Goal: Task Accomplishment & Management: Manage account settings

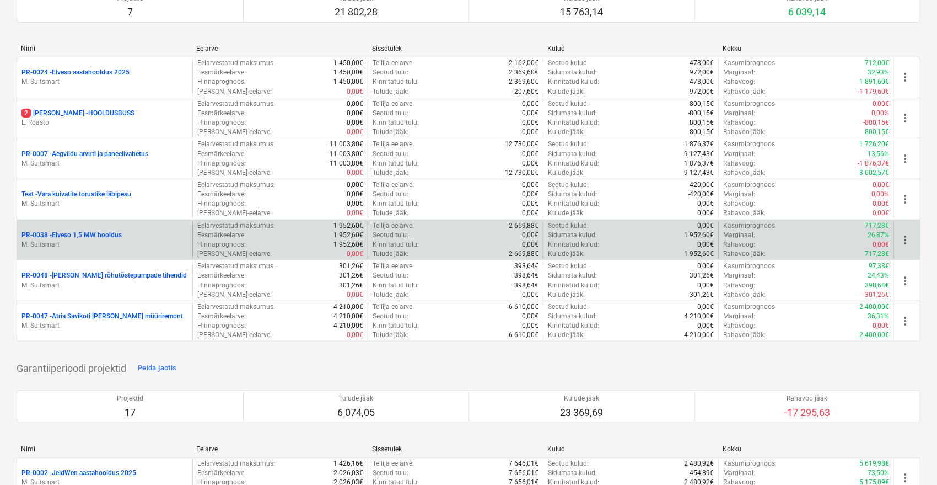
scroll to position [122, 0]
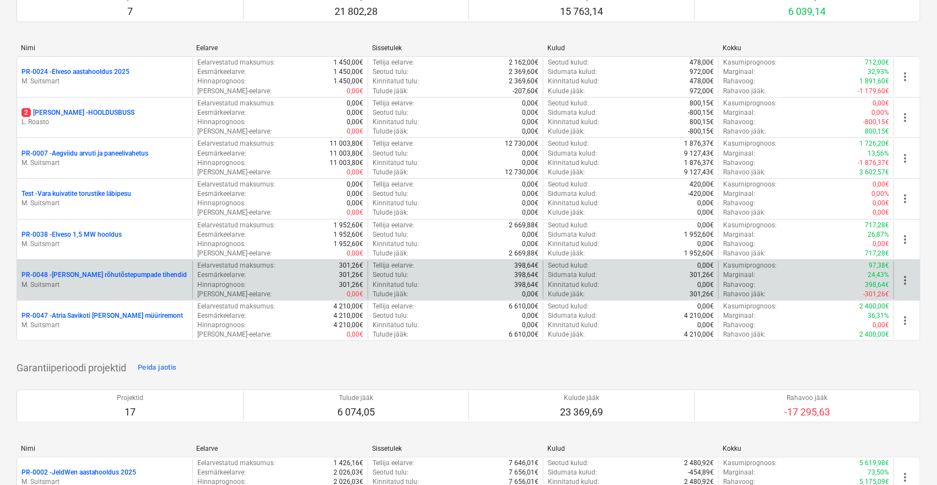
click at [142, 271] on p "PR-0048 - Vara Kohlbach rõhutõstepumpade tihendid" at bounding box center [104, 274] width 165 height 9
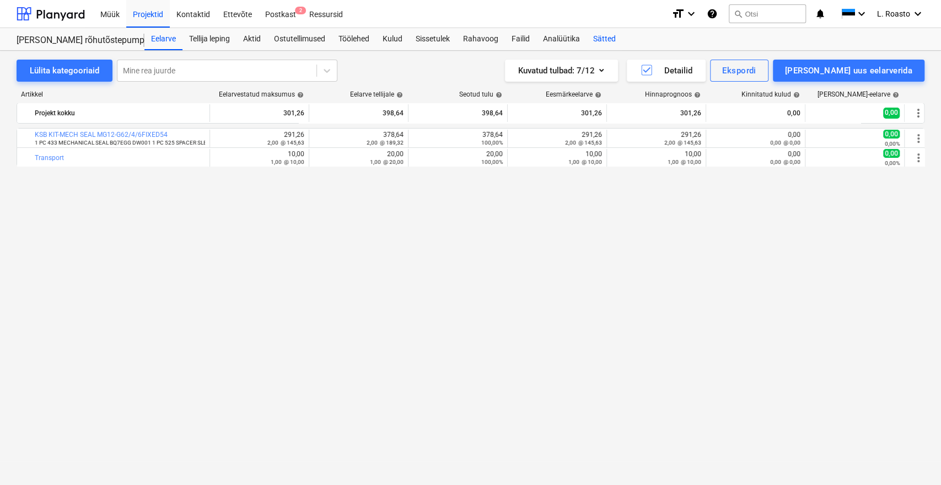
click at [604, 37] on div "Sätted" at bounding box center [605, 39] width 36 height 22
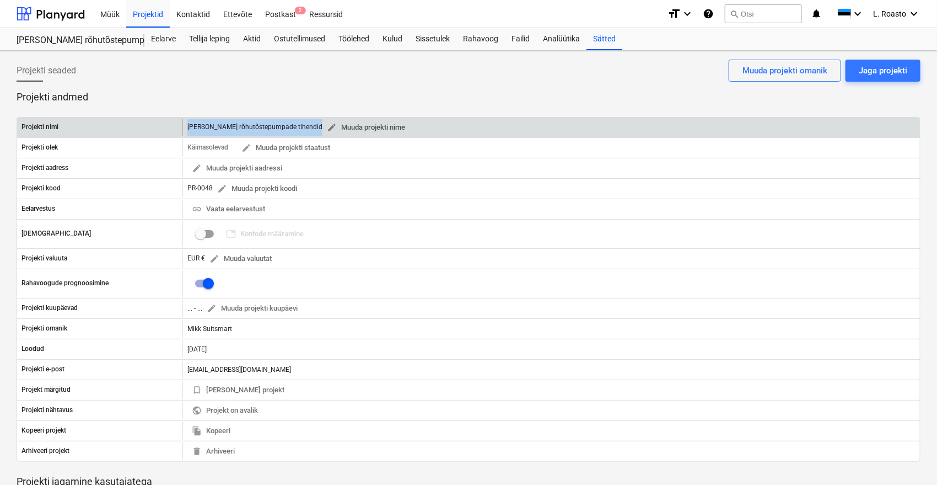
drag, startPoint x: 187, startPoint y: 125, endPoint x: 328, endPoint y: 129, distance: 140.1
click at [328, 129] on div "Vara Kohlbach rõhutõstepumpade tihendid edit Muuda projekti nime" at bounding box center [298, 127] width 222 height 17
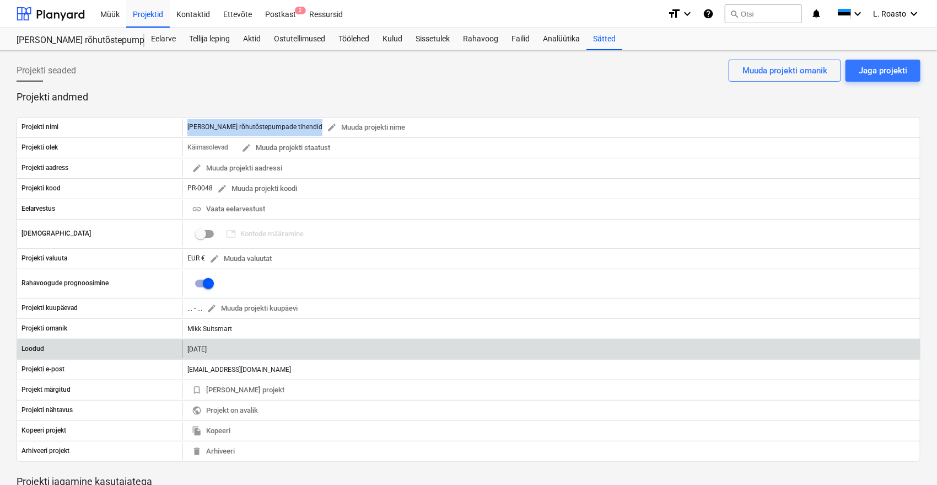
copy div "Vara Kohlbach rõhutõstepumpade tihendid edit Muuda projekti nime"
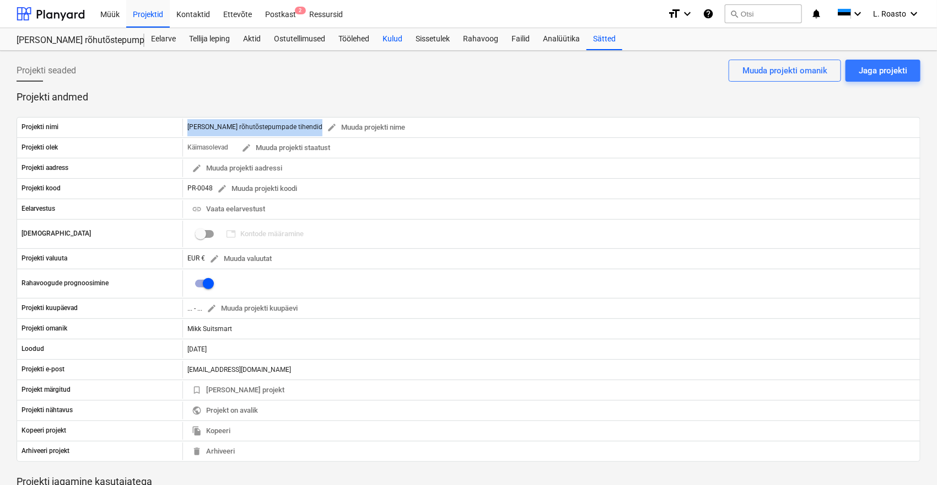
click at [396, 41] on div "Kulud" at bounding box center [392, 39] width 33 height 22
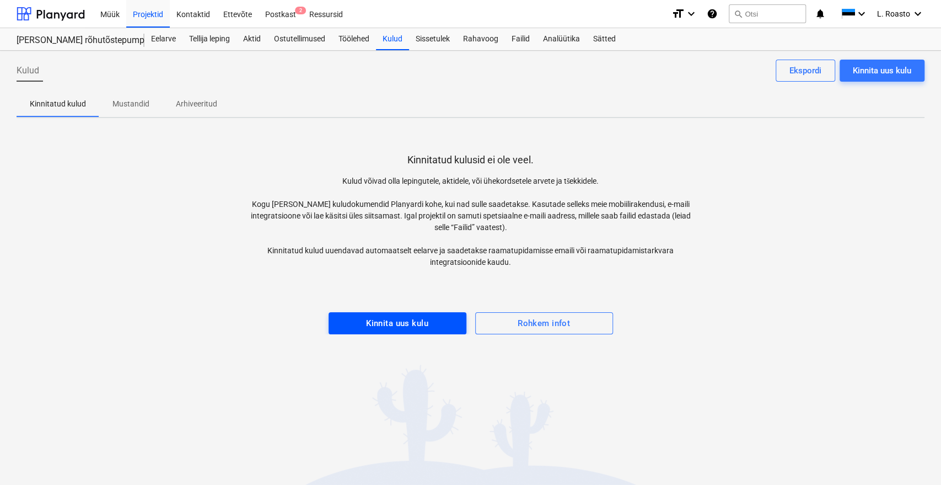
click at [410, 317] on div "Kinnita uus kulu" at bounding box center [397, 323] width 62 height 14
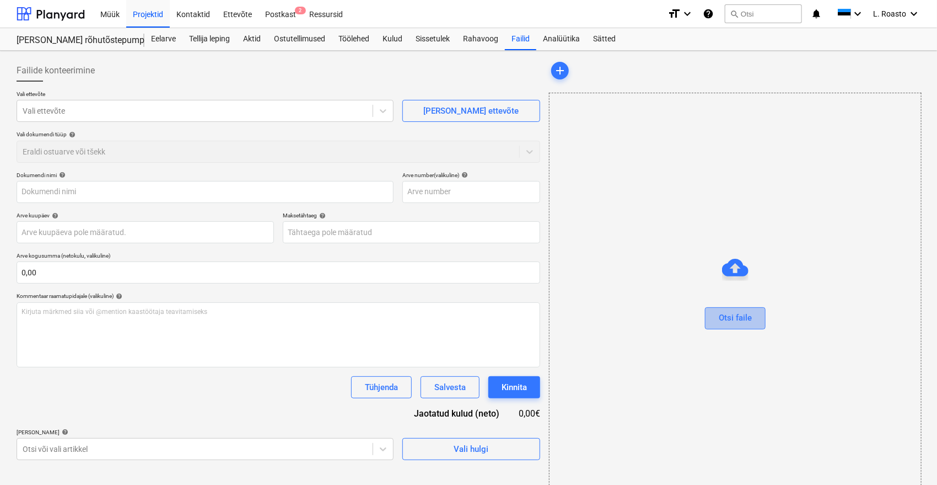
click at [736, 320] on div "Otsi faile" at bounding box center [735, 317] width 33 height 14
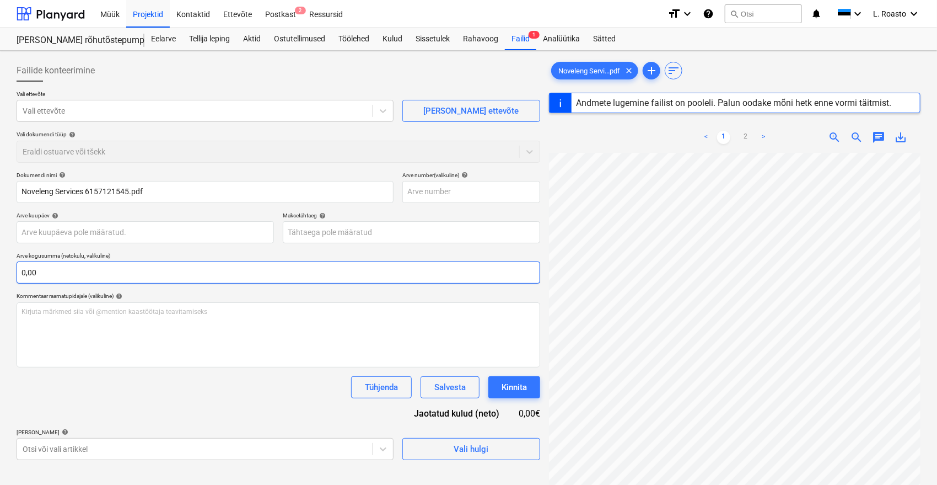
type input "6157121545"
type input "23 Sep 2025"
type input "07 Oct 2025"
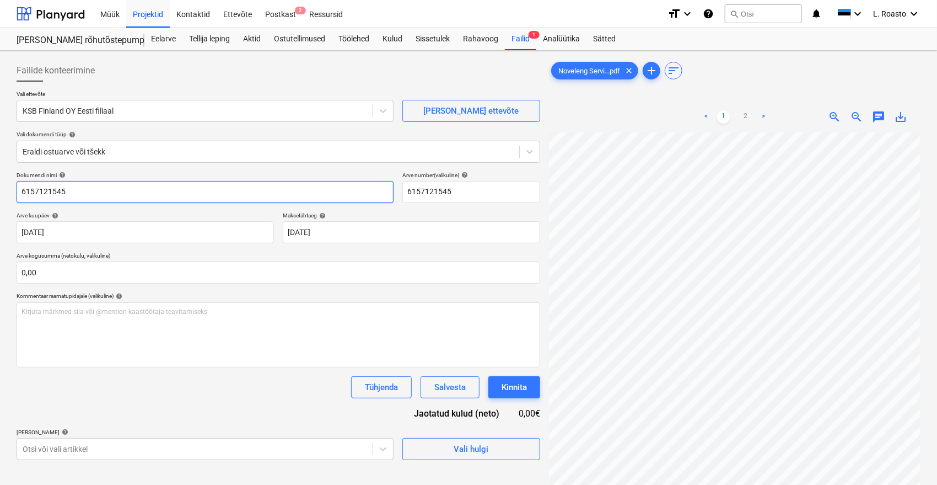
click at [20, 188] on input "6157121545" at bounding box center [205, 192] width 377 height 22
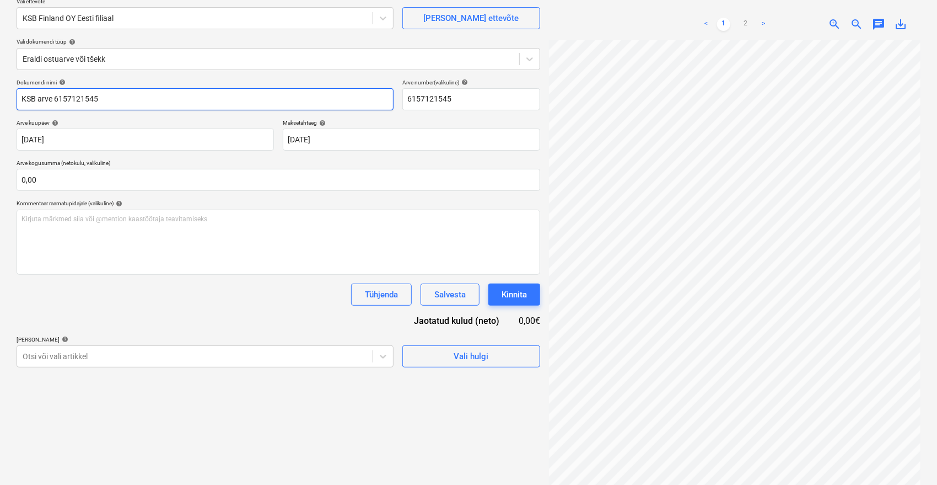
scroll to position [110, 0]
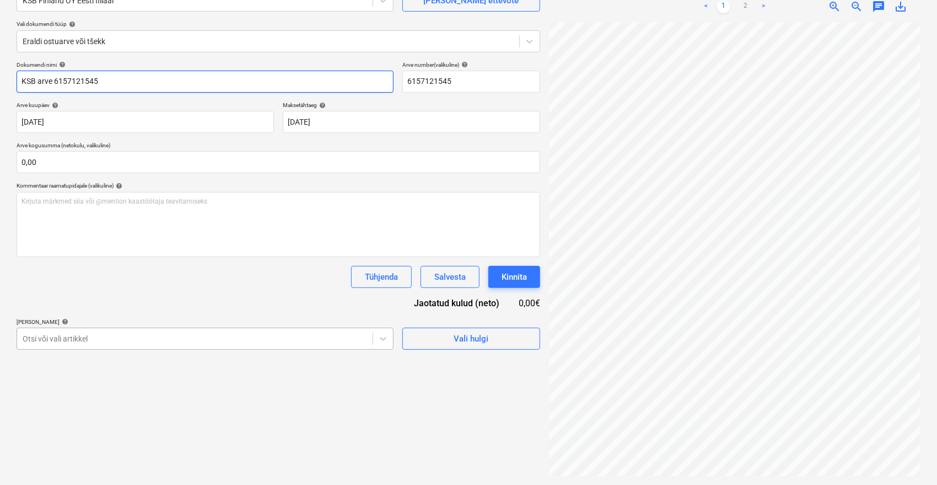
type input "KSB arve 6157121545"
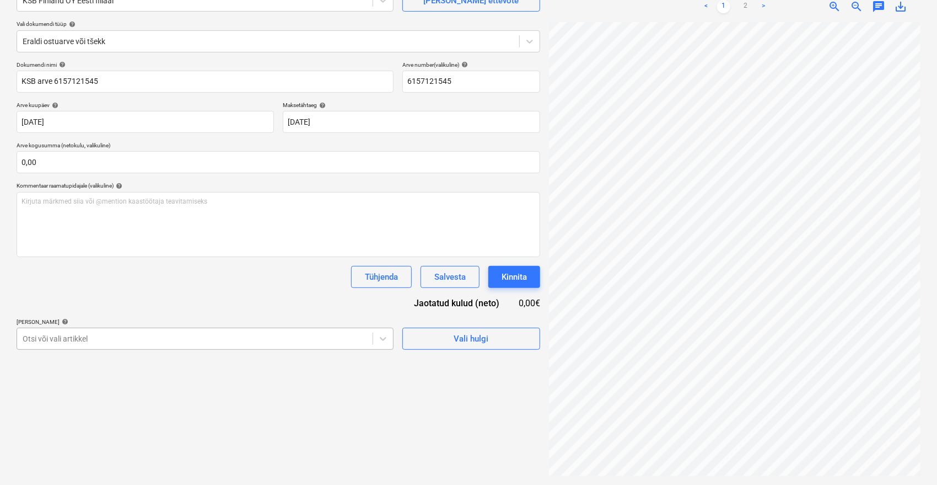
click at [122, 336] on div at bounding box center [195, 338] width 345 height 11
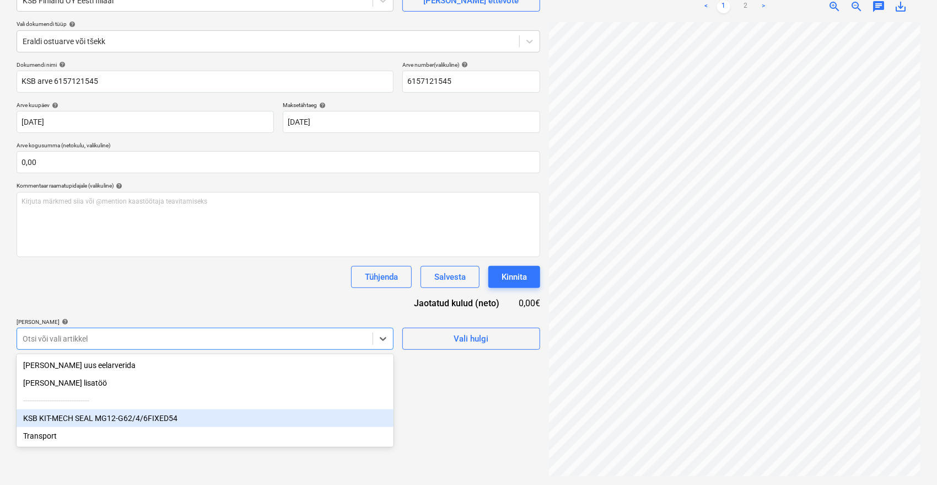
click at [95, 416] on div "KSB KIT-MECH SEAL MG12-G62/4/6FIXED54" at bounding box center [205, 418] width 377 height 18
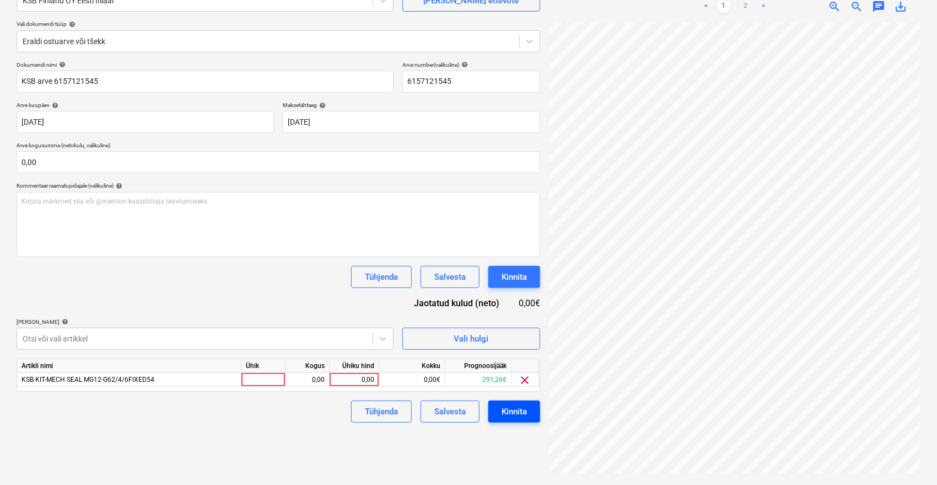
scroll to position [135, 0]
click at [743, 5] on link "2" at bounding box center [745, 6] width 13 height 13
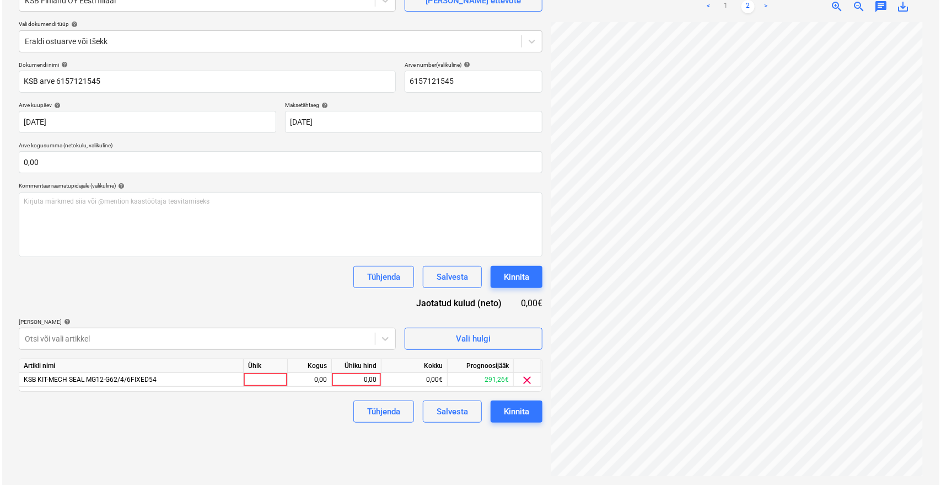
scroll to position [113, 44]
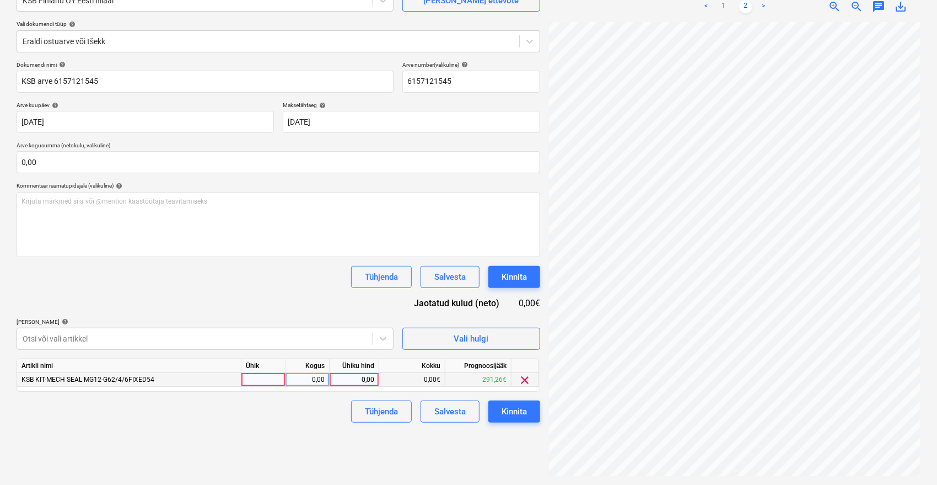
click at [343, 382] on div "0,00" at bounding box center [354, 380] width 40 height 14
type input "291,26"
click at [320, 419] on div "Tühjenda Salvesta Kinnita" at bounding box center [279, 411] width 524 height 22
click at [512, 409] on div "Kinnita" at bounding box center [514, 411] width 25 height 14
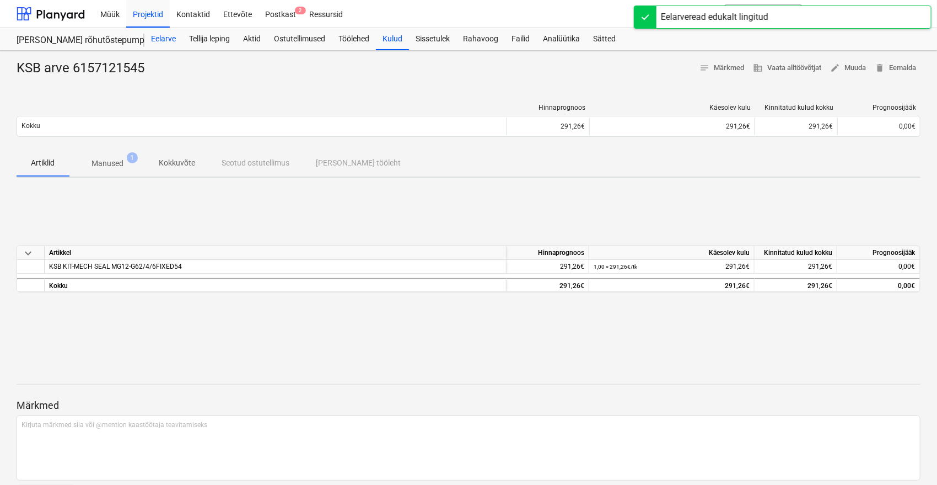
click at [170, 36] on div "Eelarve" at bounding box center [163, 39] width 38 height 22
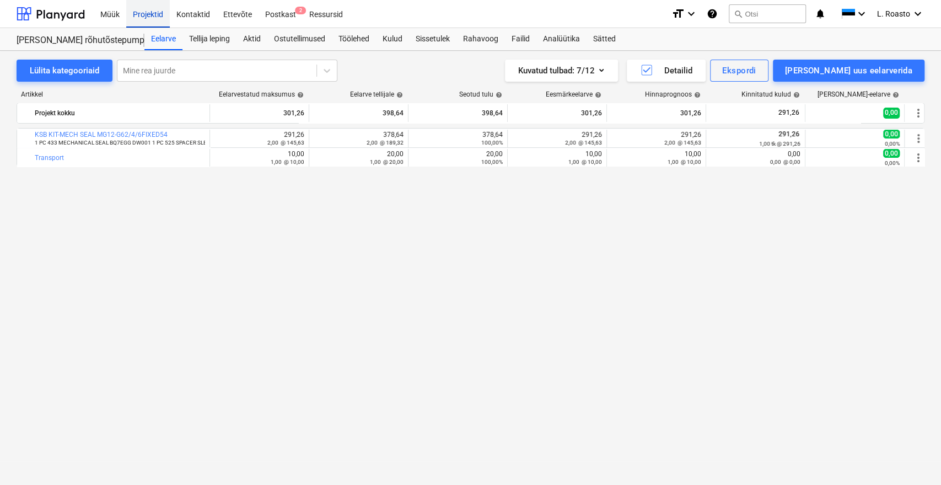
click at [136, 8] on div "Projektid" at bounding box center [148, 13] width 44 height 28
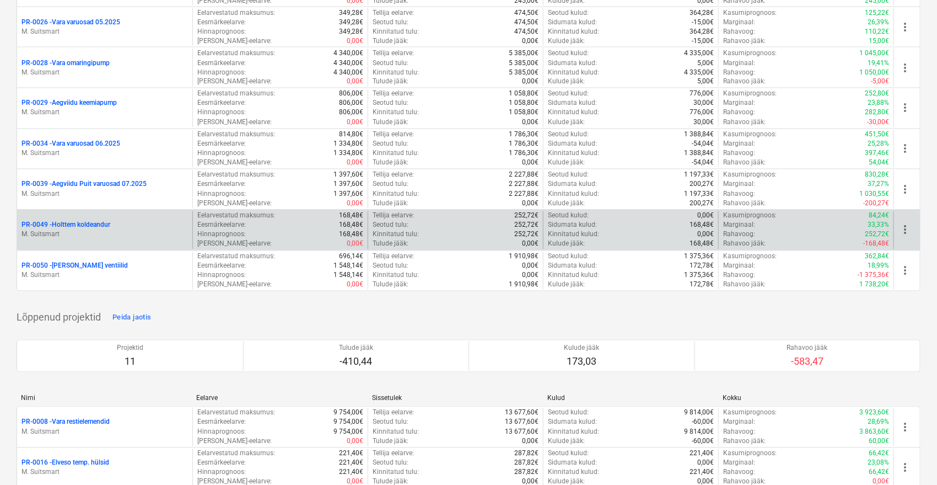
scroll to position [980, 0]
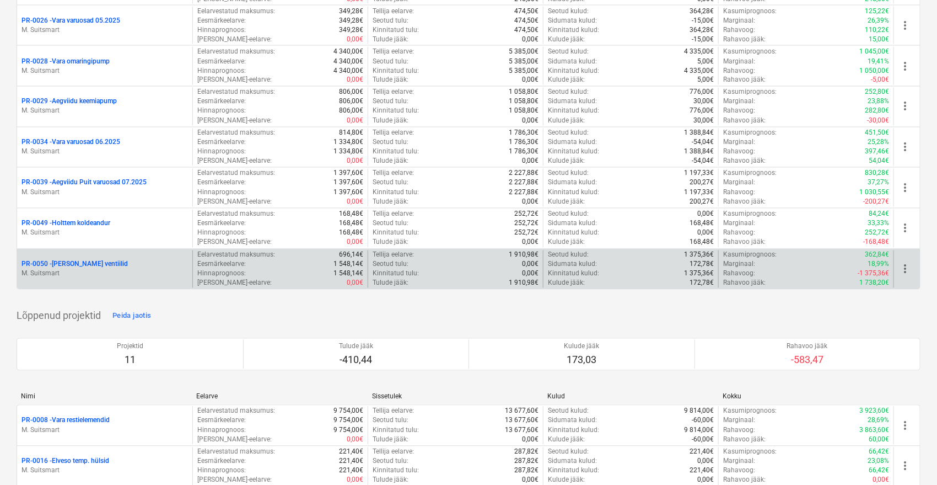
click at [85, 260] on p "PR-0050 - Vara Nardi ventiilid" at bounding box center [75, 264] width 106 height 9
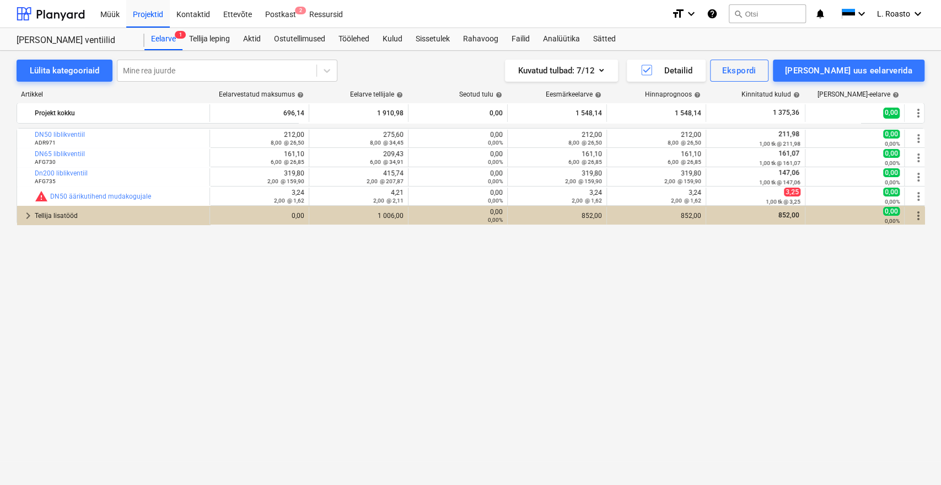
click at [146, 299] on div "bar_chart DN50 liblikventiil ADR971 edit 212,00 8,00 @ 26,50 edit 275,60 8,00 @…" at bounding box center [471, 283] width 908 height 311
click at [430, 36] on div "Sissetulek" at bounding box center [432, 39] width 47 height 22
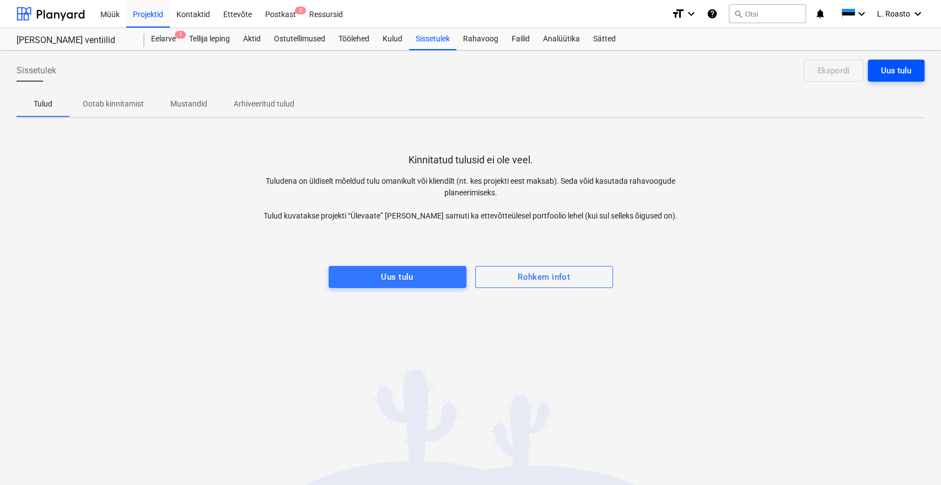
click at [891, 63] on div "Uus tulu" at bounding box center [896, 70] width 30 height 14
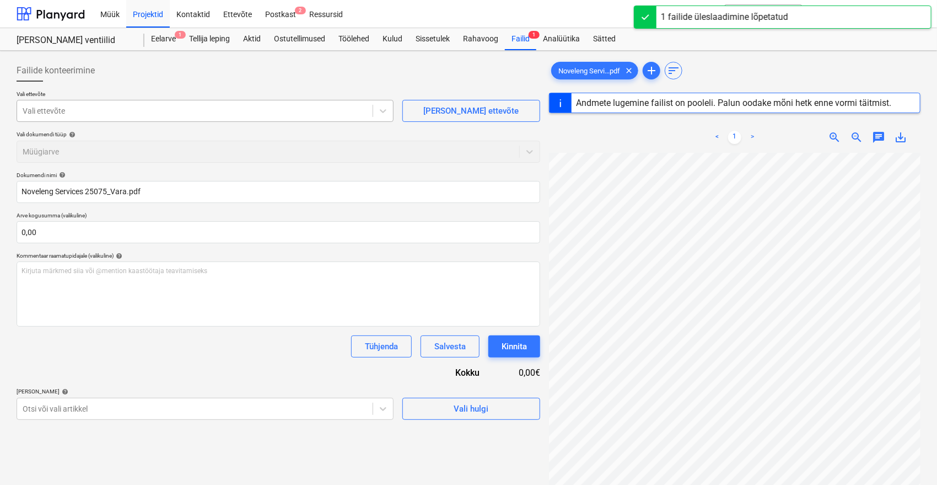
type input "25075"
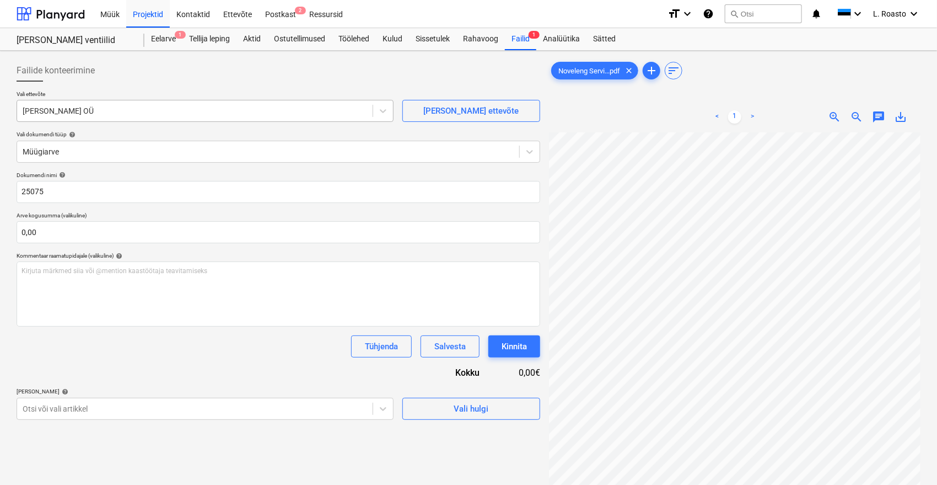
click at [152, 115] on div at bounding box center [195, 110] width 345 height 11
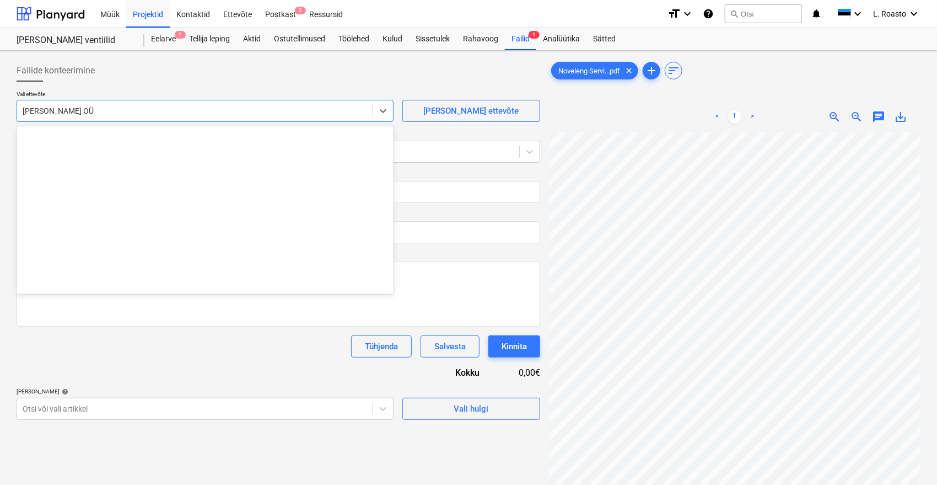
scroll to position [5751, 0]
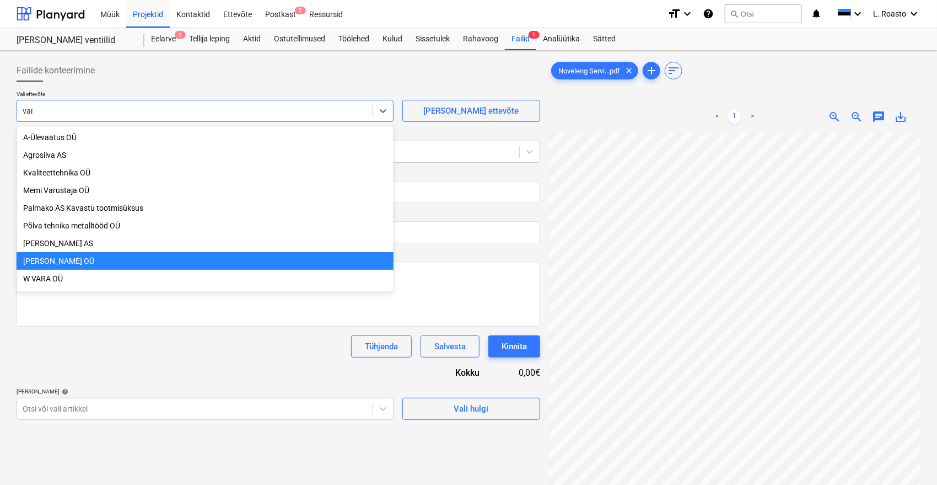
type input "vara"
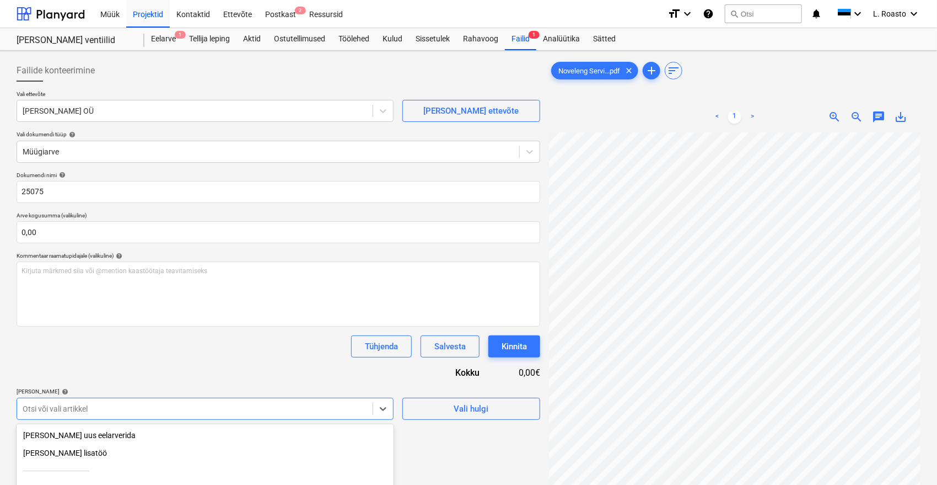
click at [173, 407] on body "Müük Projektid Kontaktid Ettevõte Postkast 2 Ressursid format_size keyboard_arr…" at bounding box center [468, 242] width 937 height 485
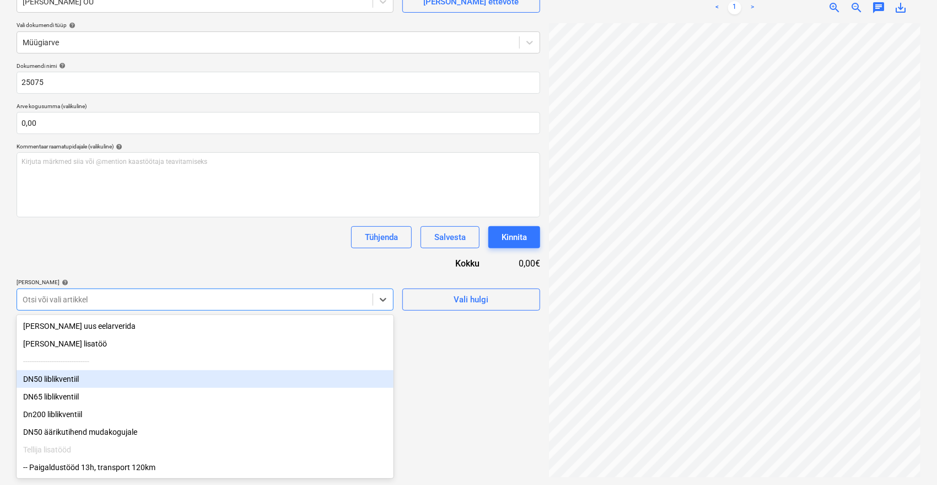
click at [51, 373] on div "DN50 liblikventiil" at bounding box center [205, 379] width 377 height 18
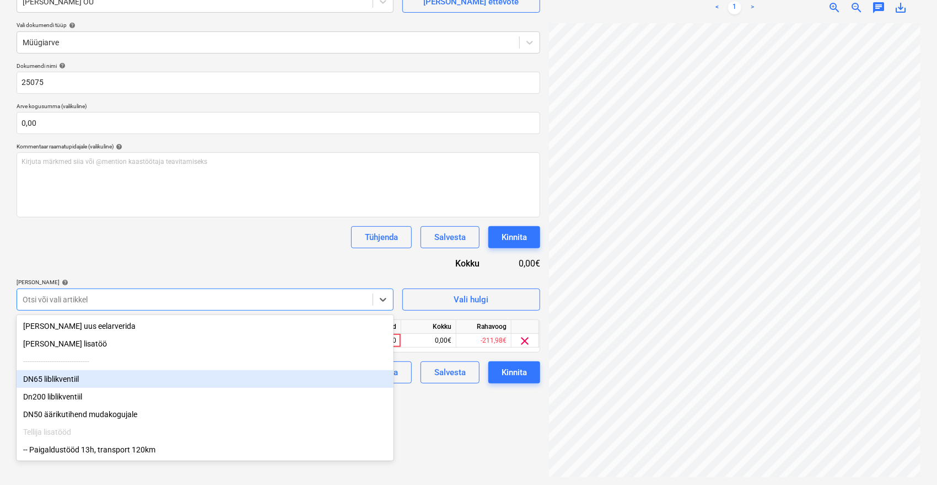
click at [51, 379] on div "DN65 liblikventiil" at bounding box center [205, 379] width 377 height 18
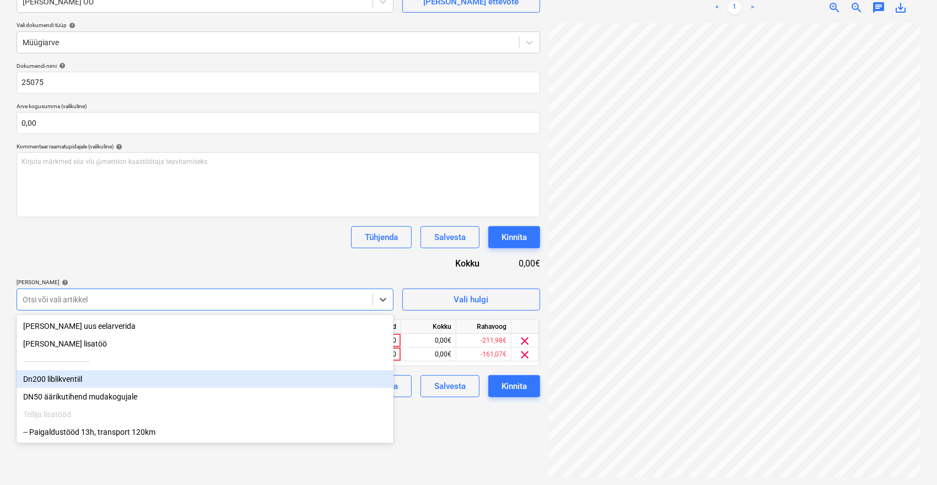
click at [51, 384] on div "Dn200 liblikventiil" at bounding box center [205, 379] width 377 height 18
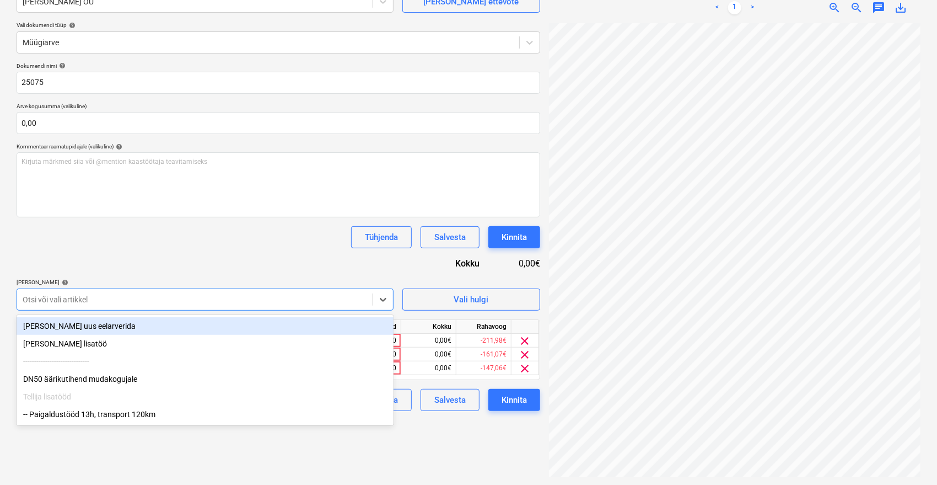
click at [51, 384] on div "DN50 äärikutihend mudakogujale" at bounding box center [205, 379] width 377 height 18
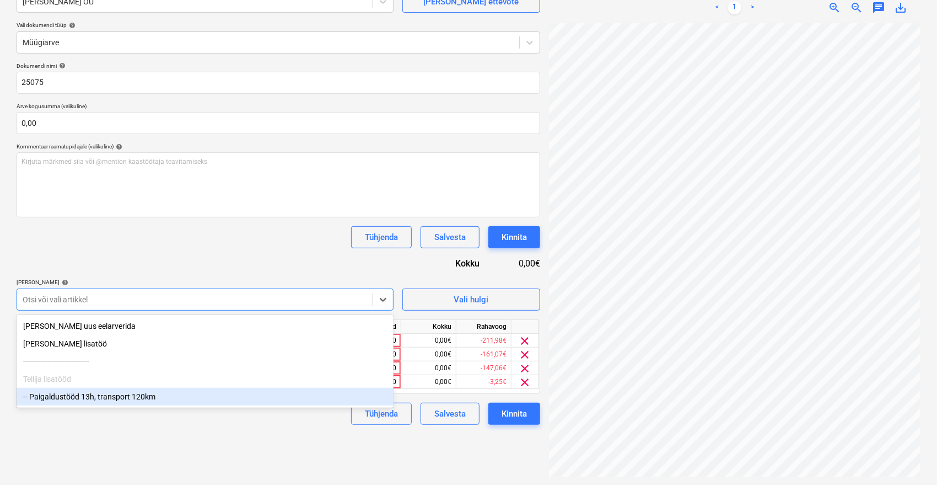
click at [60, 396] on div "-- Paigaldustööd 13h, transport 120km" at bounding box center [205, 397] width 377 height 18
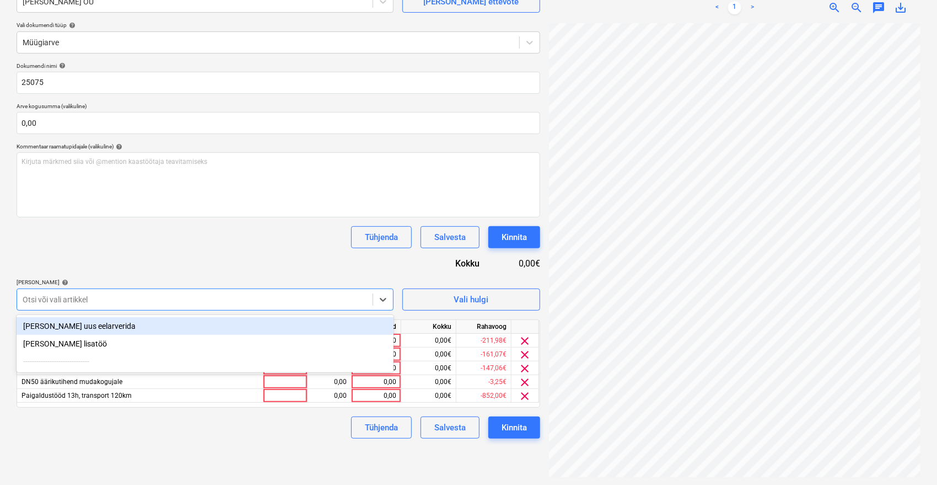
click at [181, 252] on div "Dokumendi nimi help 25075 Arve kogusumma (valikuline) 0,00 Kommentaar raamatupi…" at bounding box center [279, 250] width 524 height 376
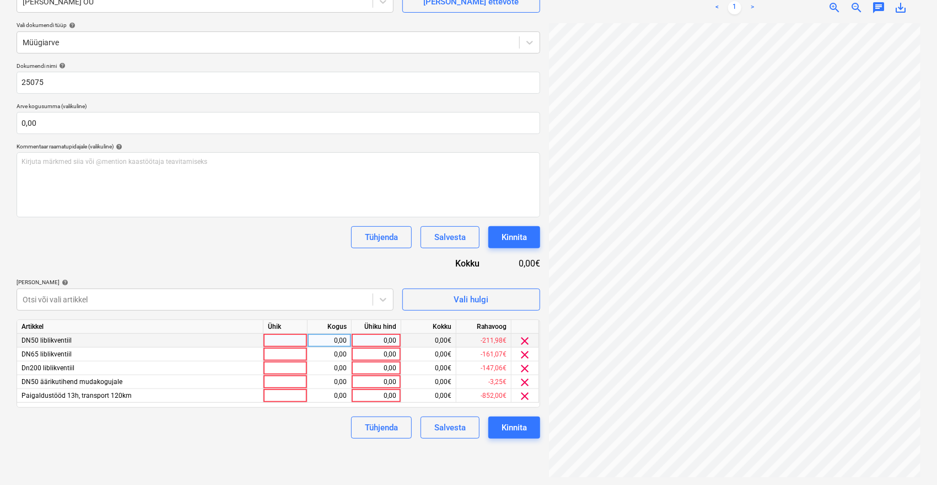
click at [385, 339] on div "0,00" at bounding box center [376, 341] width 40 height 14
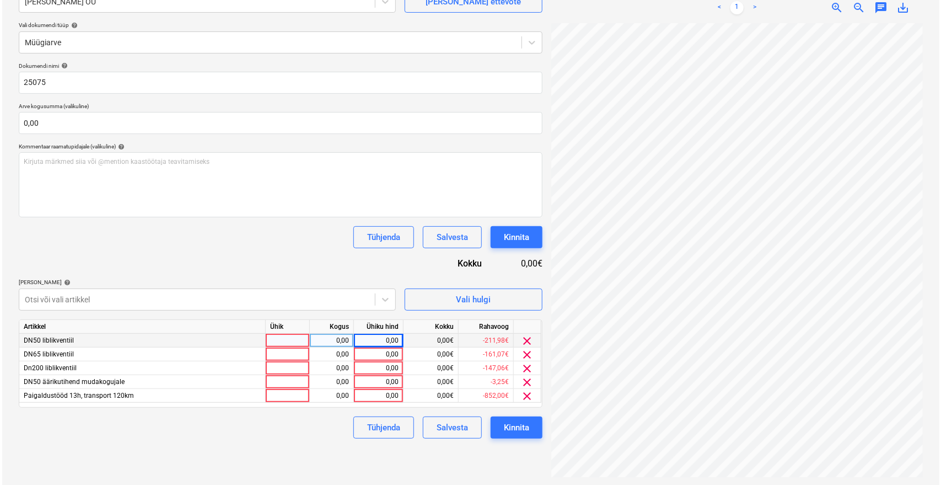
scroll to position [31, 44]
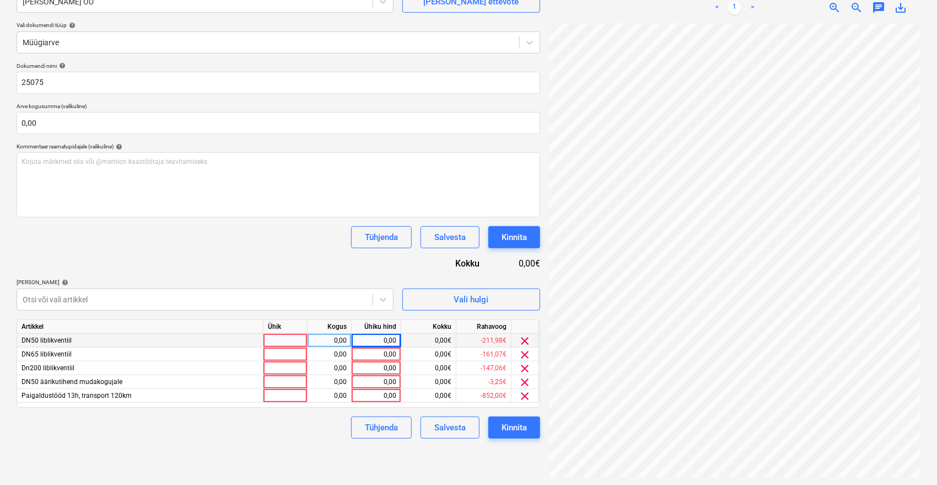
click at [383, 339] on div "0,00" at bounding box center [376, 341] width 40 height 14
type input "275,60"
type input "209,43"
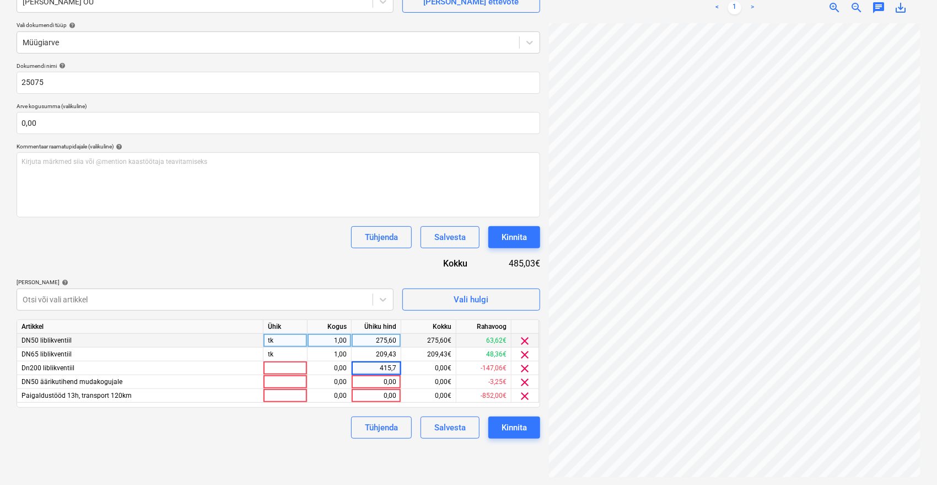
type input "415,74"
type input "4,21"
type input "1006"
click at [313, 273] on div "Dokumendi nimi help 25075 Arve kogusumma (valikuline) 0,00 Kommentaar raamatupi…" at bounding box center [279, 250] width 524 height 376
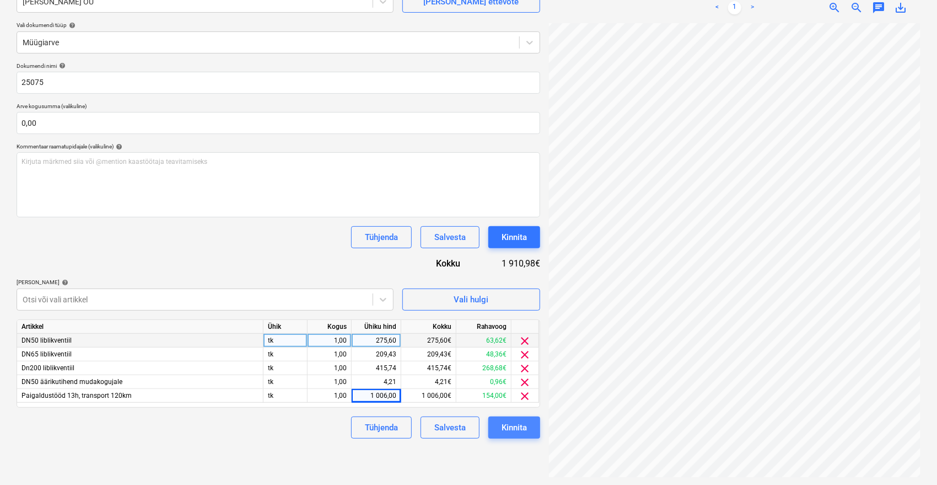
click at [525, 427] on div "Kinnita" at bounding box center [514, 427] width 25 height 14
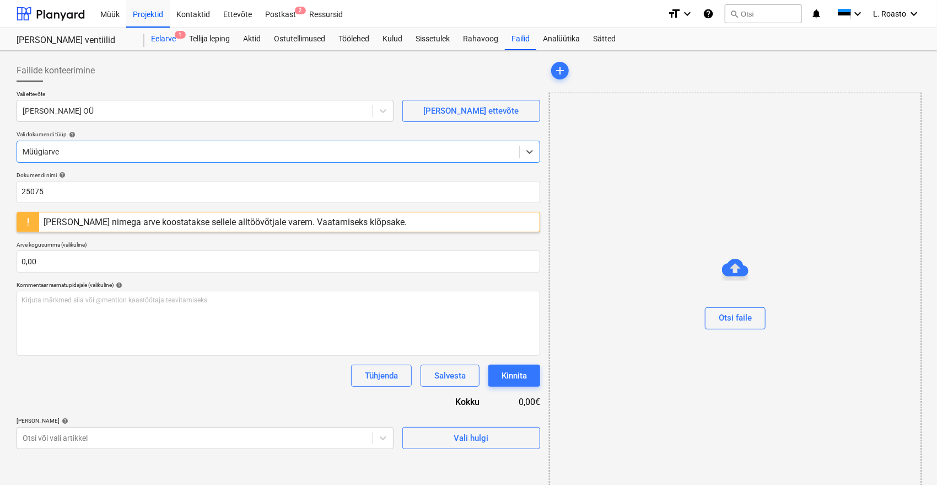
click at [164, 43] on div "Eelarve 1" at bounding box center [163, 39] width 38 height 22
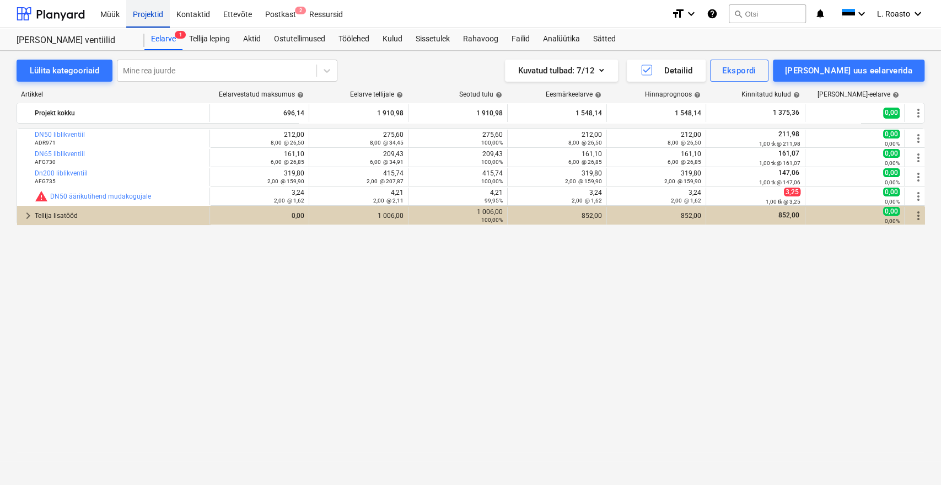
click at [156, 13] on div "Projektid" at bounding box center [148, 13] width 44 height 28
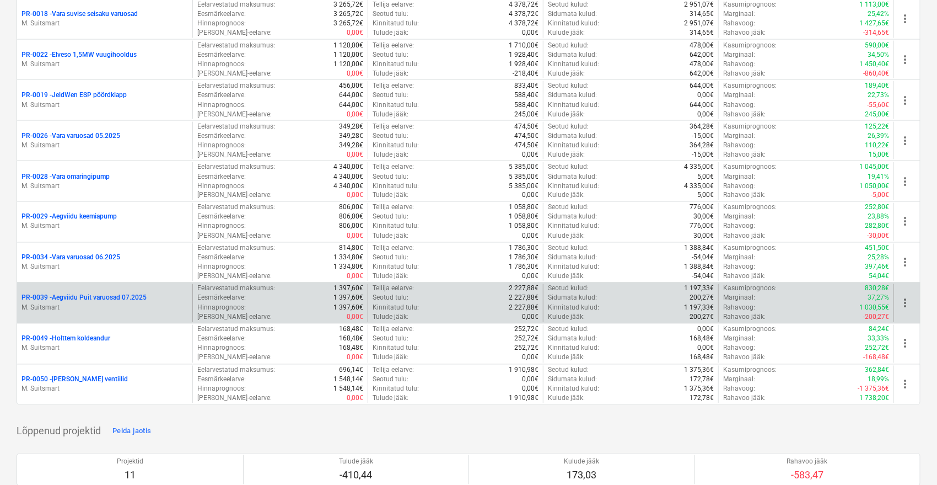
scroll to position [980, 0]
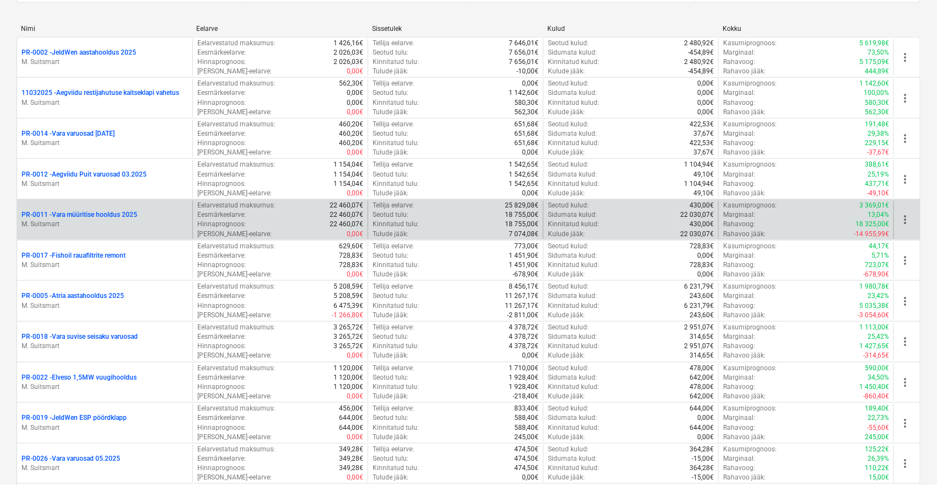
scroll to position [530, 0]
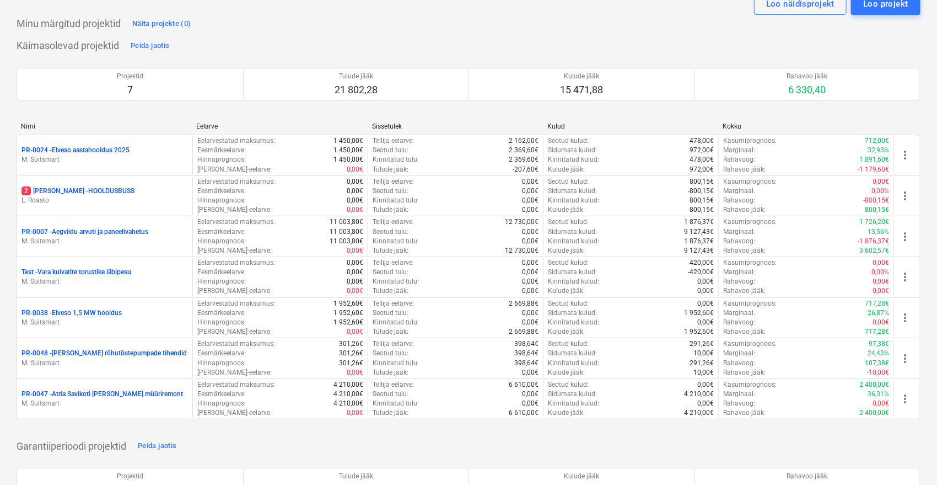
scroll to position [40, 0]
